Goal: Find specific page/section: Find specific page/section

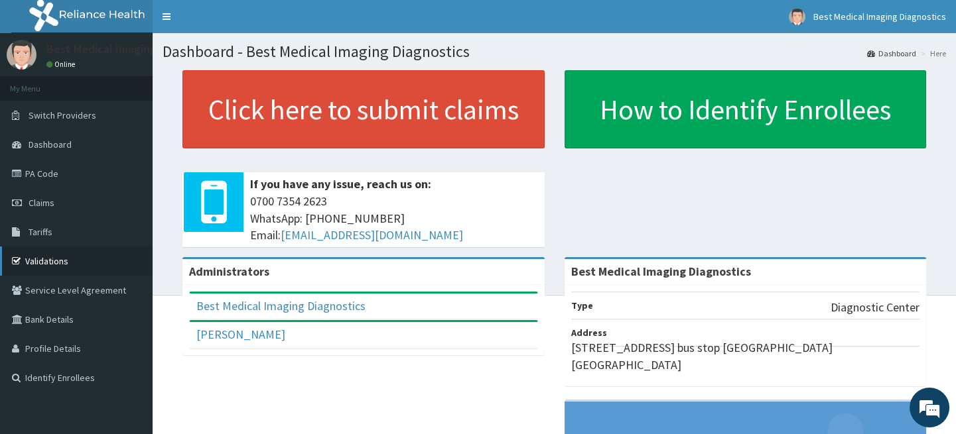
click at [42, 265] on link "Validations" at bounding box center [76, 261] width 153 height 29
click at [51, 173] on link "PA Code" at bounding box center [76, 173] width 153 height 29
click at [53, 169] on link "PA Code" at bounding box center [76, 173] width 153 height 29
